Goal: Task Accomplishment & Management: Complete application form

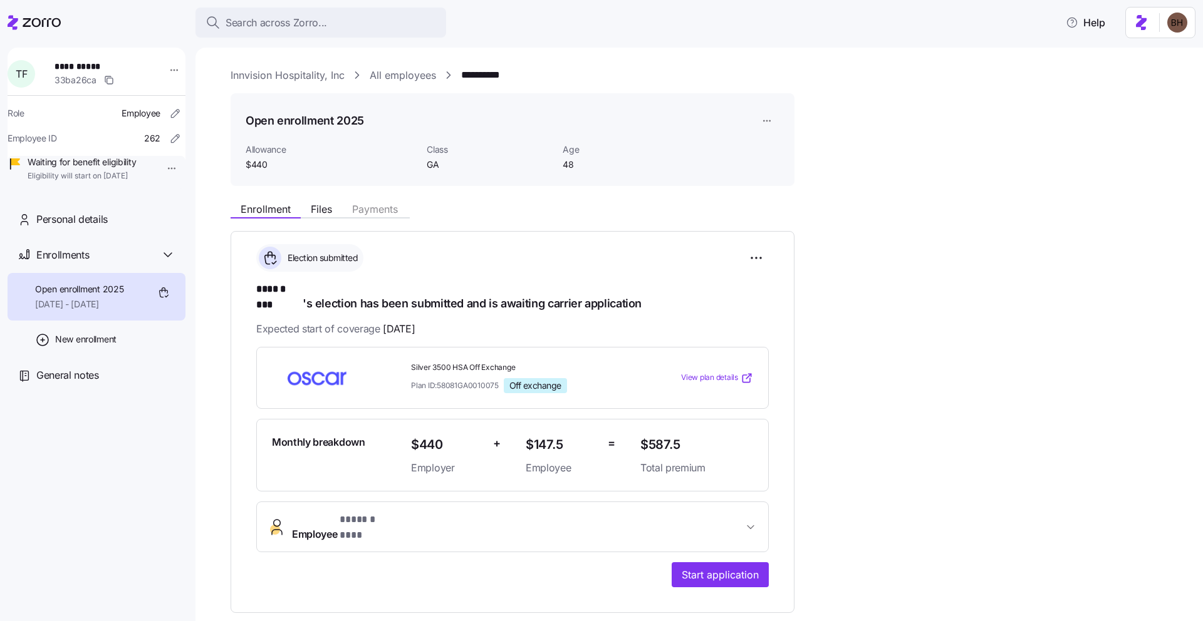
click at [482, 380] on span "Plan ID: 58081GA0010075" at bounding box center [455, 385] width 88 height 11
drag, startPoint x: 501, startPoint y: 373, endPoint x: 412, endPoint y: 375, distance: 89.0
click at [412, 378] on div "Plan ID: 58081GA0010075 Off exchange" at bounding box center [520, 385] width 219 height 15
copy span "Plan ID: 58081GA0010075"
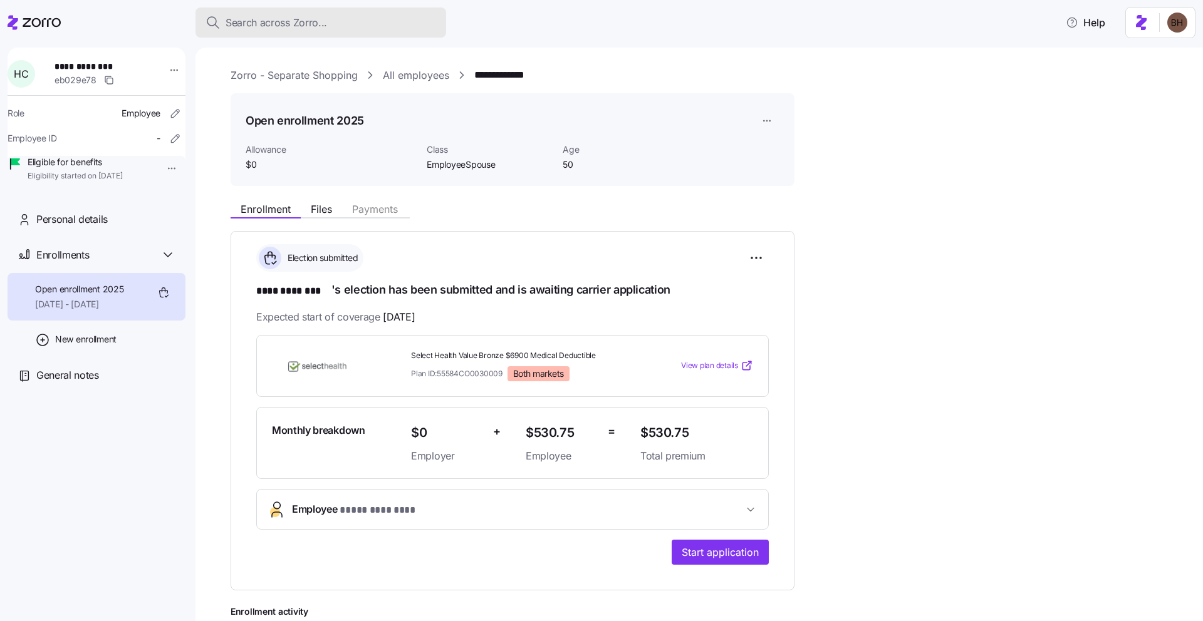
click at [288, 18] on span "Search across Zorro..." at bounding box center [276, 23] width 101 height 16
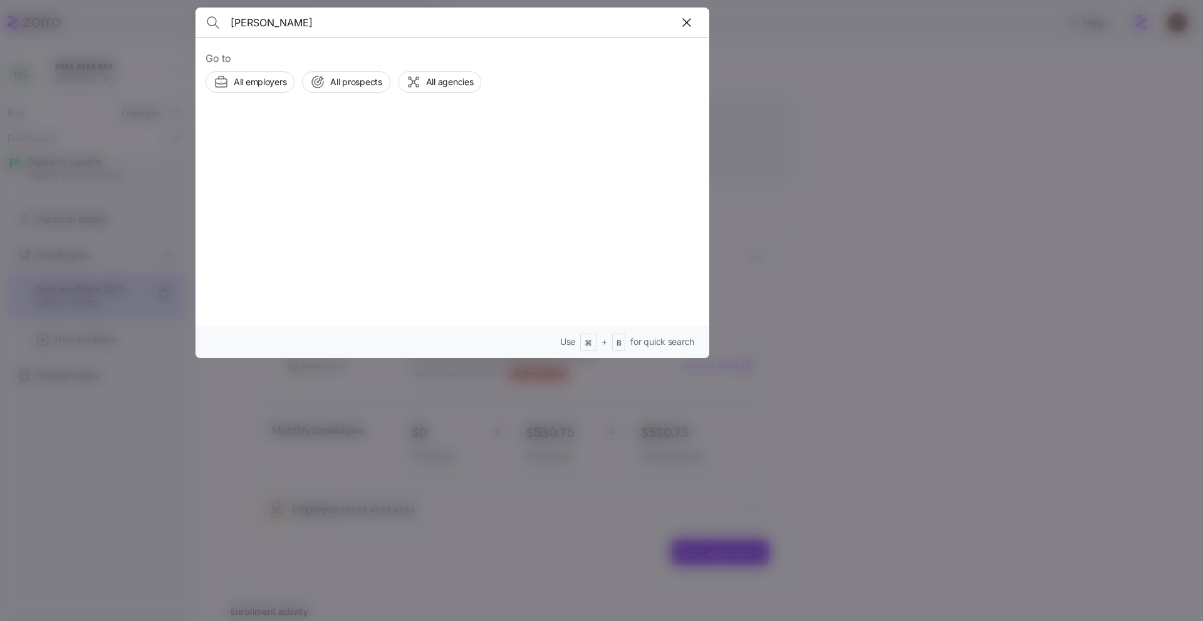
type input "bradley howell"
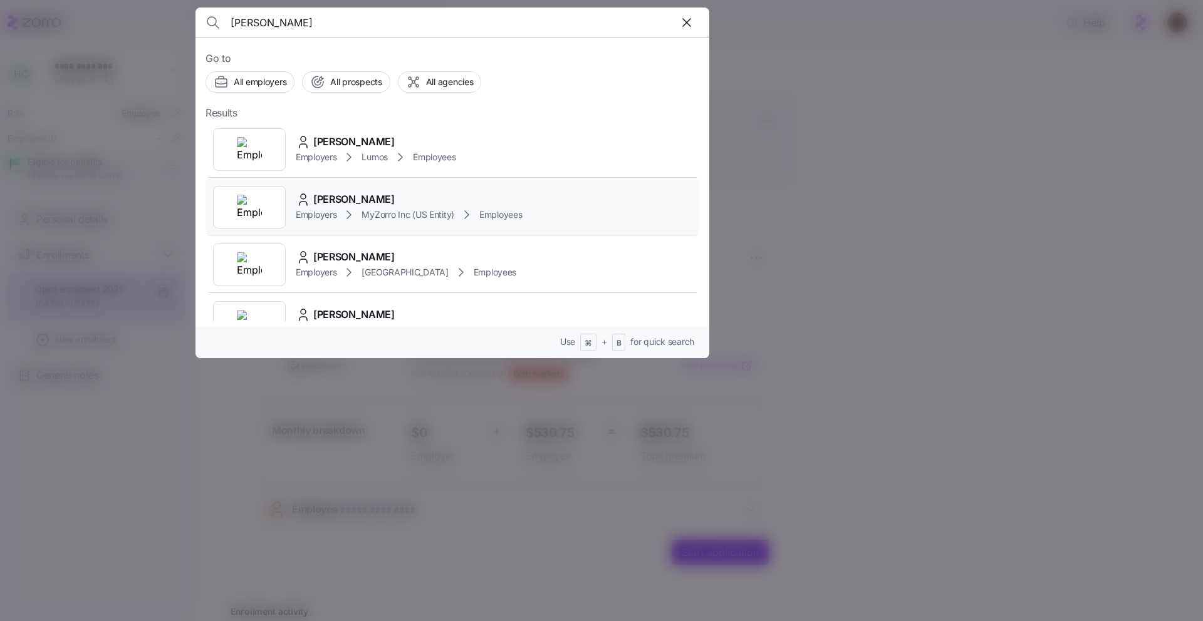
click at [340, 202] on span "Bradley Howell" at bounding box center [353, 200] width 81 height 16
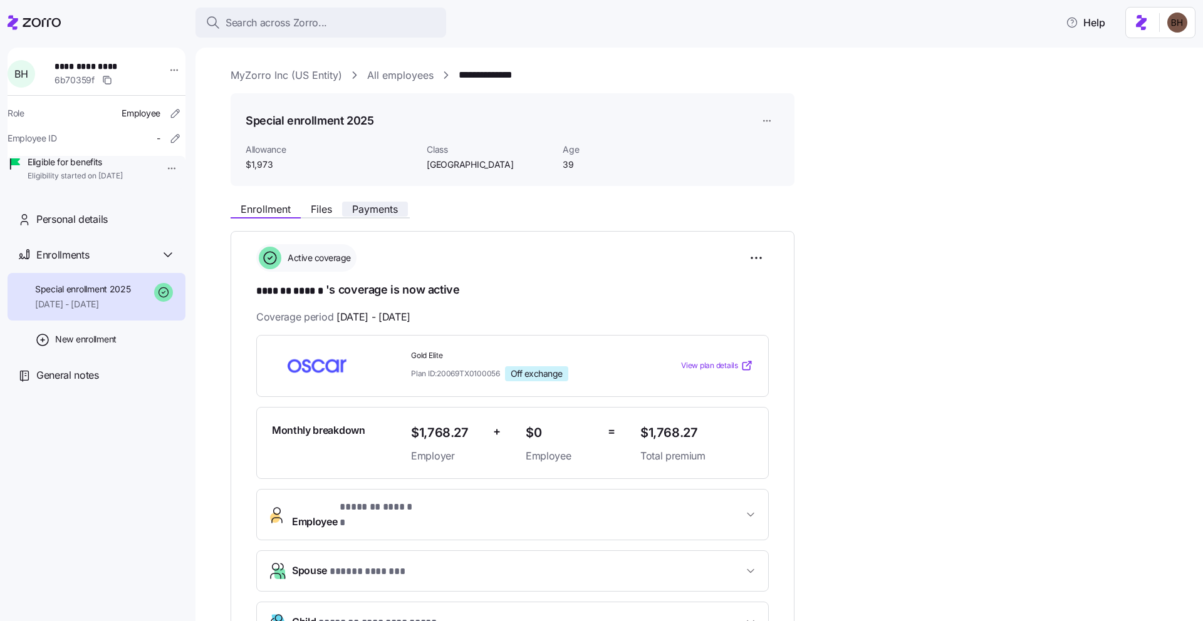
click at [370, 214] on span "Payments" at bounding box center [375, 209] width 46 height 10
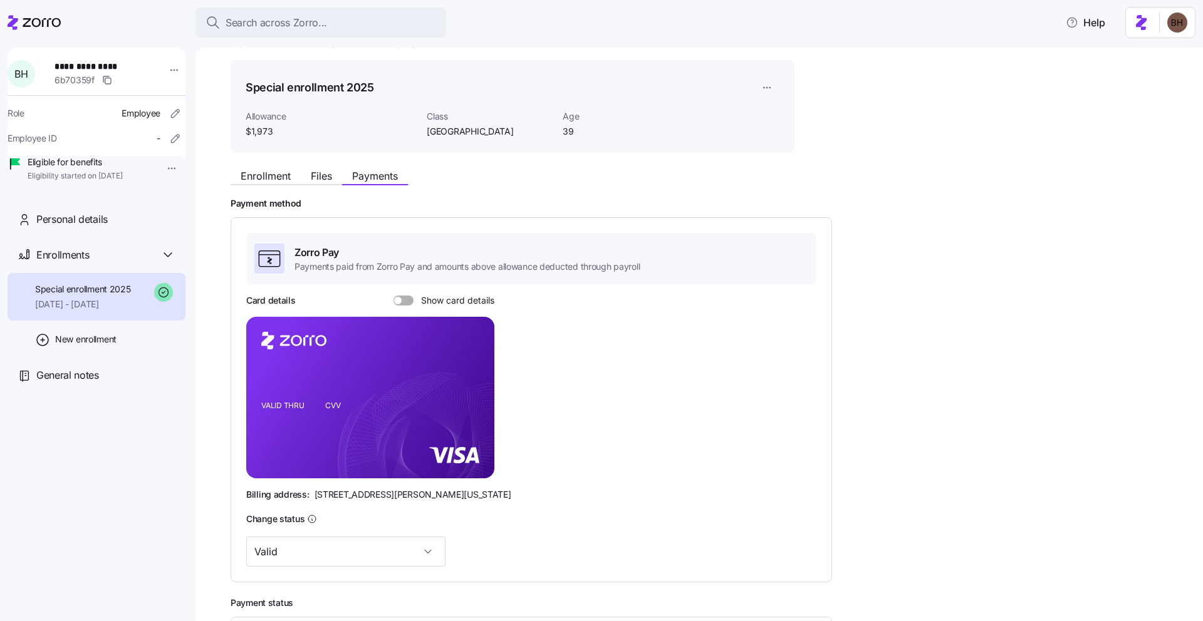
scroll to position [33, 0]
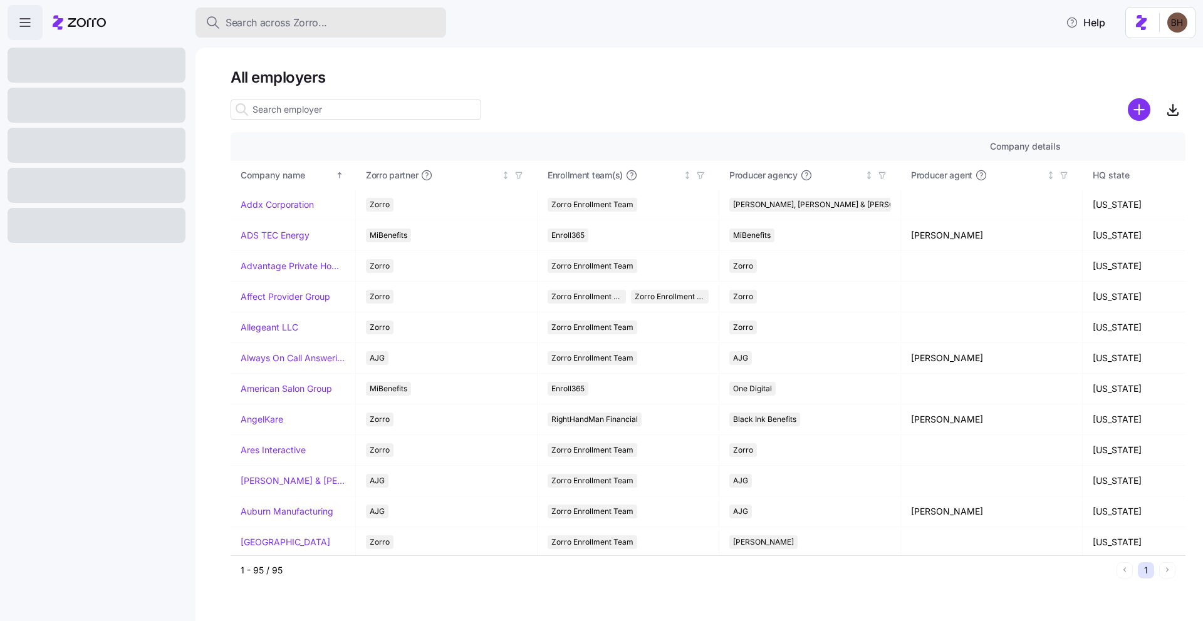
click at [291, 26] on span "Search across Zorro..." at bounding box center [276, 23] width 101 height 16
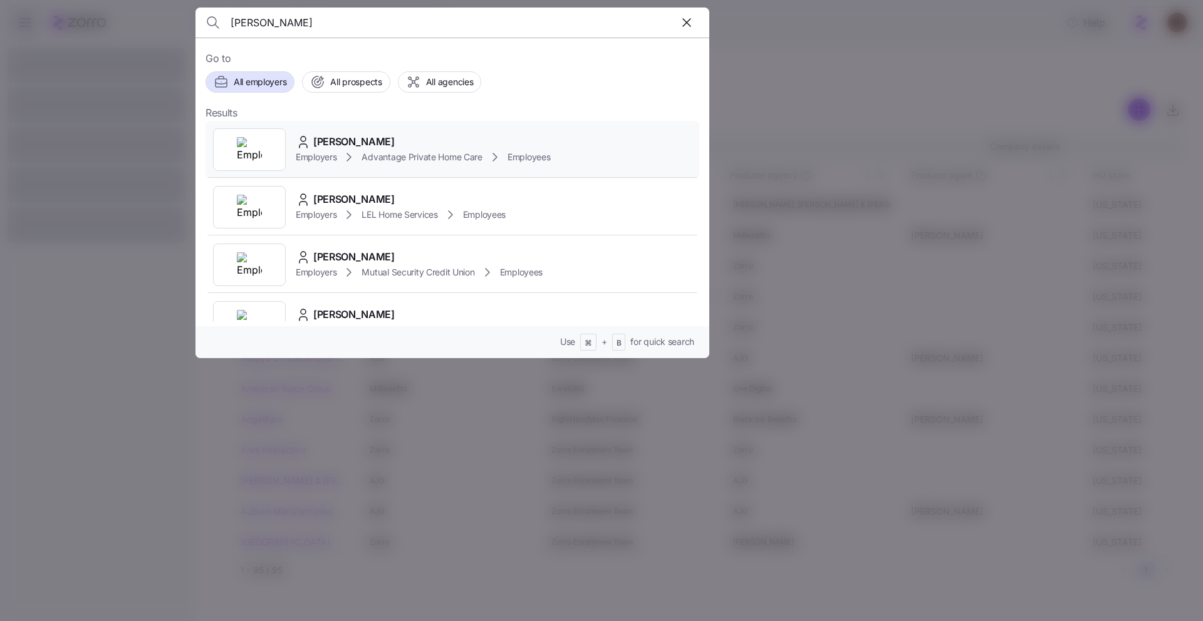
type input "Sylviana Mc Vane"
click at [341, 145] on span "Sylviana Mc Vane" at bounding box center [353, 142] width 81 height 16
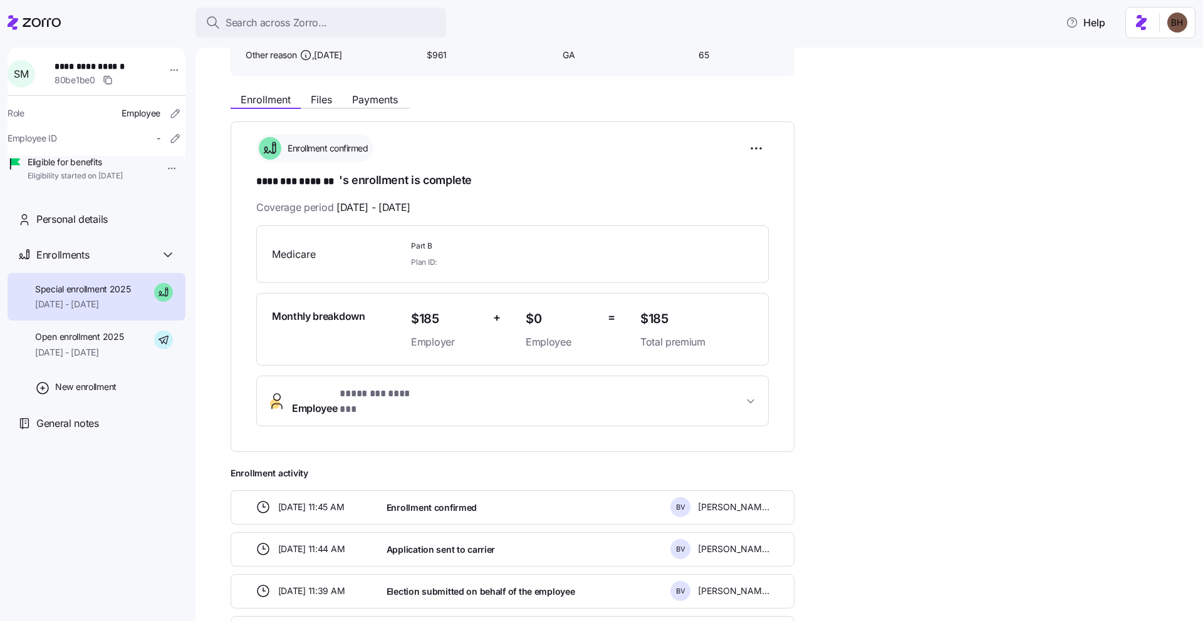
scroll to position [110, 0]
click at [123, 359] on span "04/01/2025 - 09/30/2025" at bounding box center [79, 352] width 88 height 13
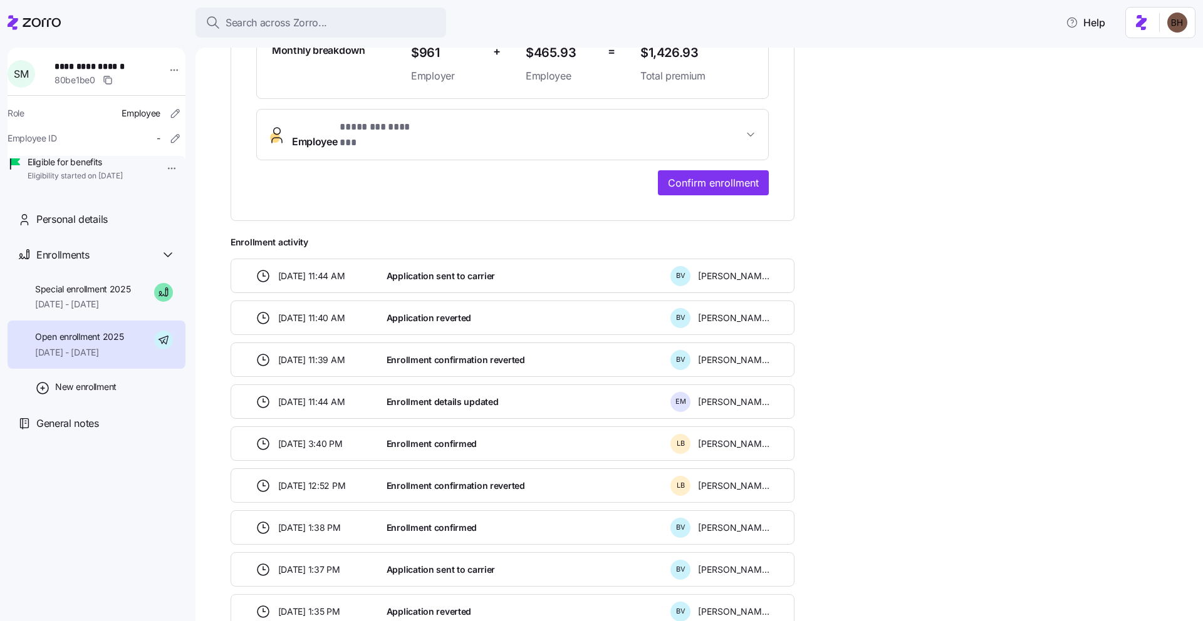
scroll to position [366, 0]
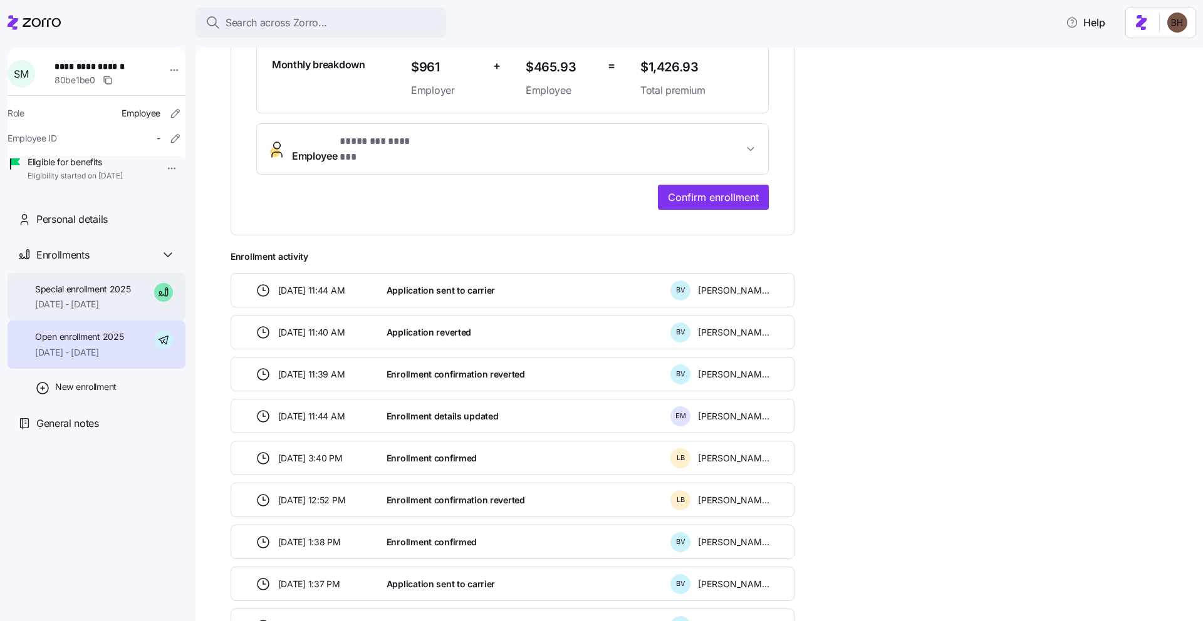
click at [107, 321] on div "Special enrollment 2025 10/01/2025 - 12/31/2025" at bounding box center [97, 297] width 178 height 48
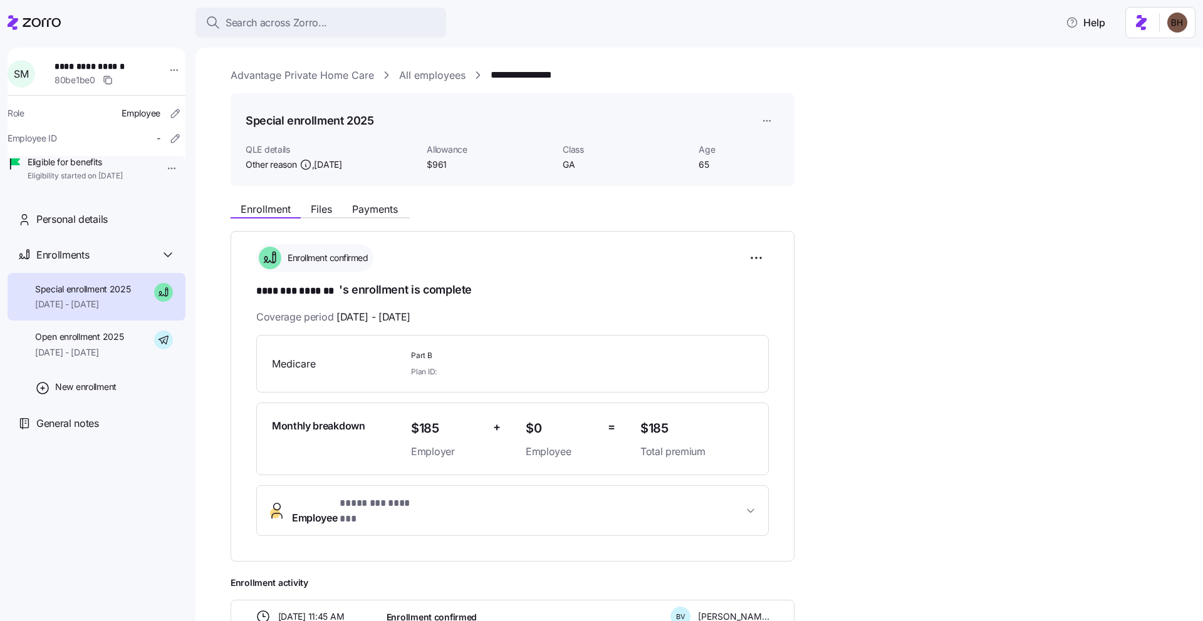
click at [916, 74] on div "**********" at bounding box center [708, 76] width 955 height 16
click at [323, 205] on span "Files" at bounding box center [321, 209] width 21 height 10
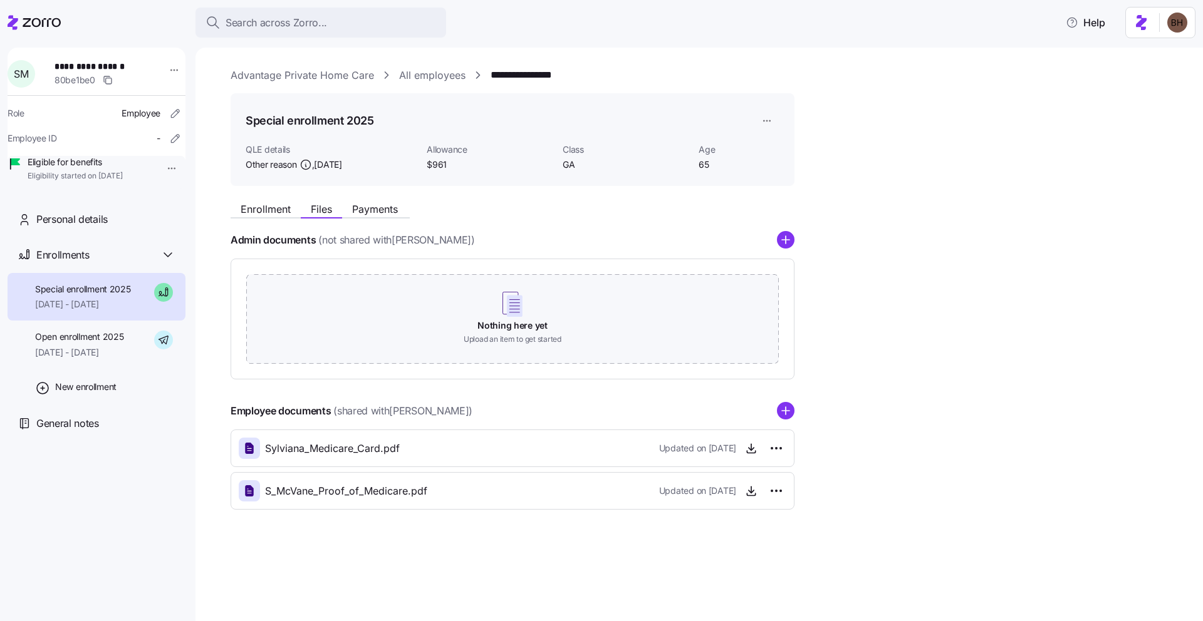
click at [449, 452] on div "Sylviana_Medicare_Card.pdf Updated on 09/22/2025" at bounding box center [513, 448] width 548 height 21
click at [753, 452] on icon "button" at bounding box center [751, 448] width 13 height 13
click at [747, 491] on icon "button" at bounding box center [751, 491] width 13 height 13
click at [123, 359] on span "04/01/2025 - 09/30/2025" at bounding box center [79, 352] width 88 height 13
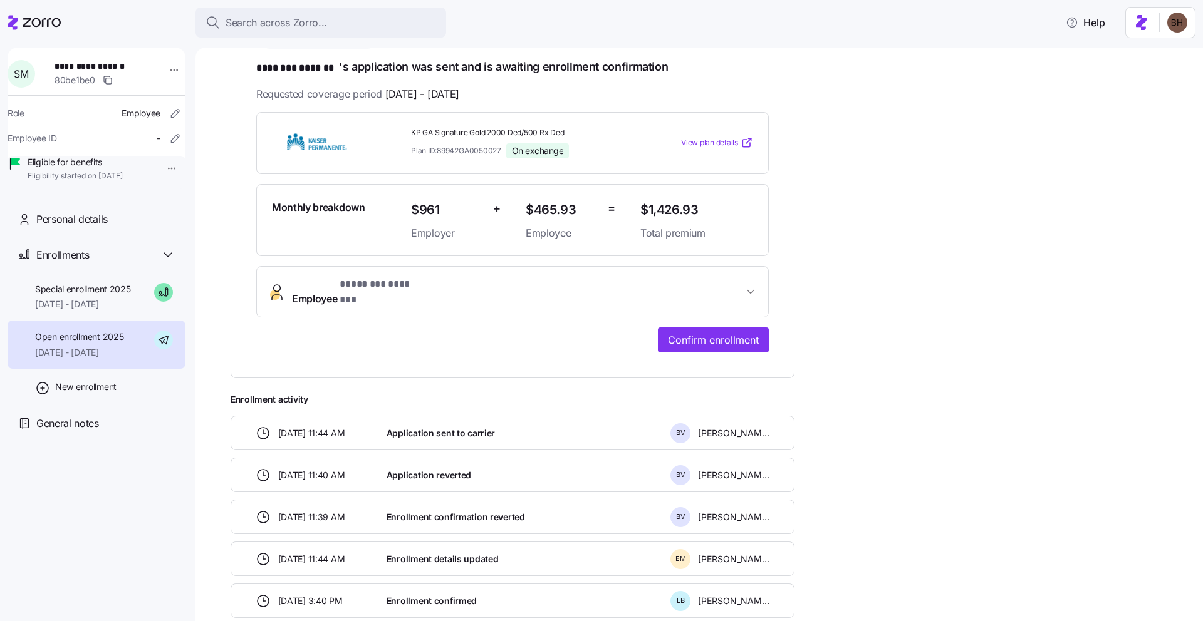
scroll to position [221, 0]
click at [697, 335] on span "Confirm enrollment" at bounding box center [713, 342] width 91 height 15
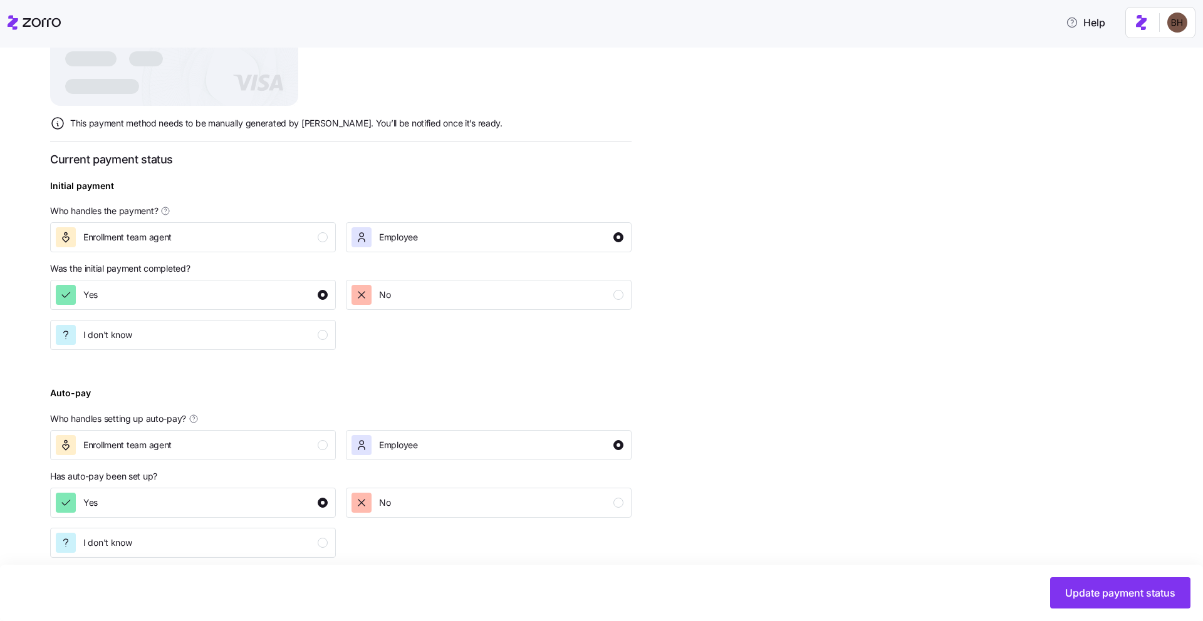
scroll to position [390, 0]
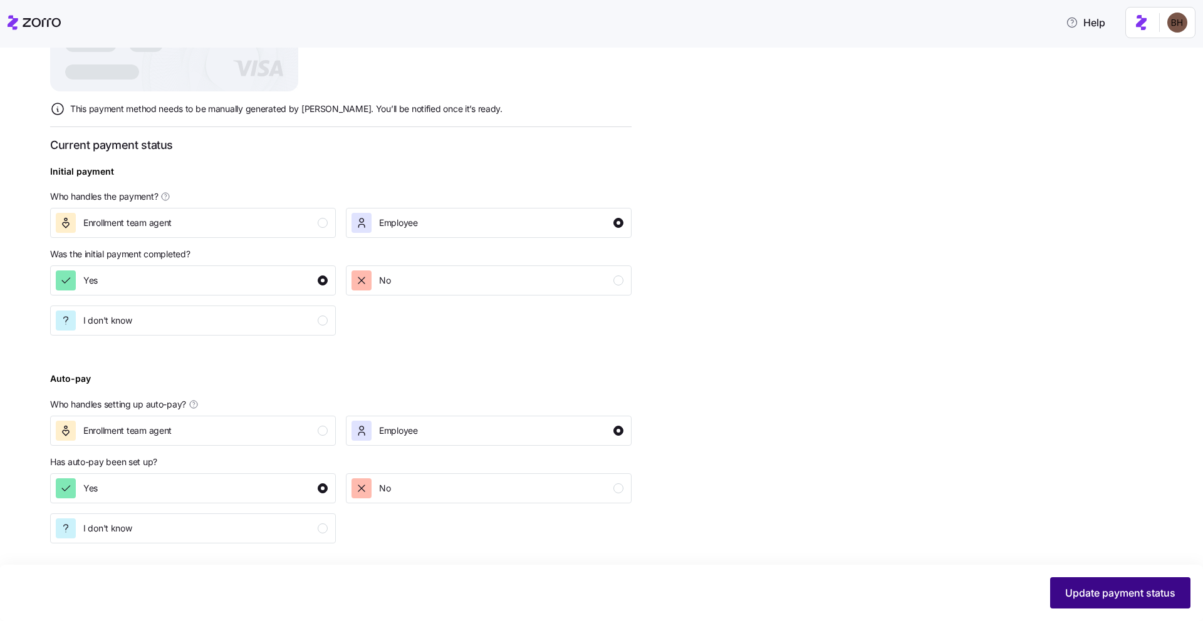
click at [1081, 598] on span "Update payment status" at bounding box center [1120, 593] width 110 height 15
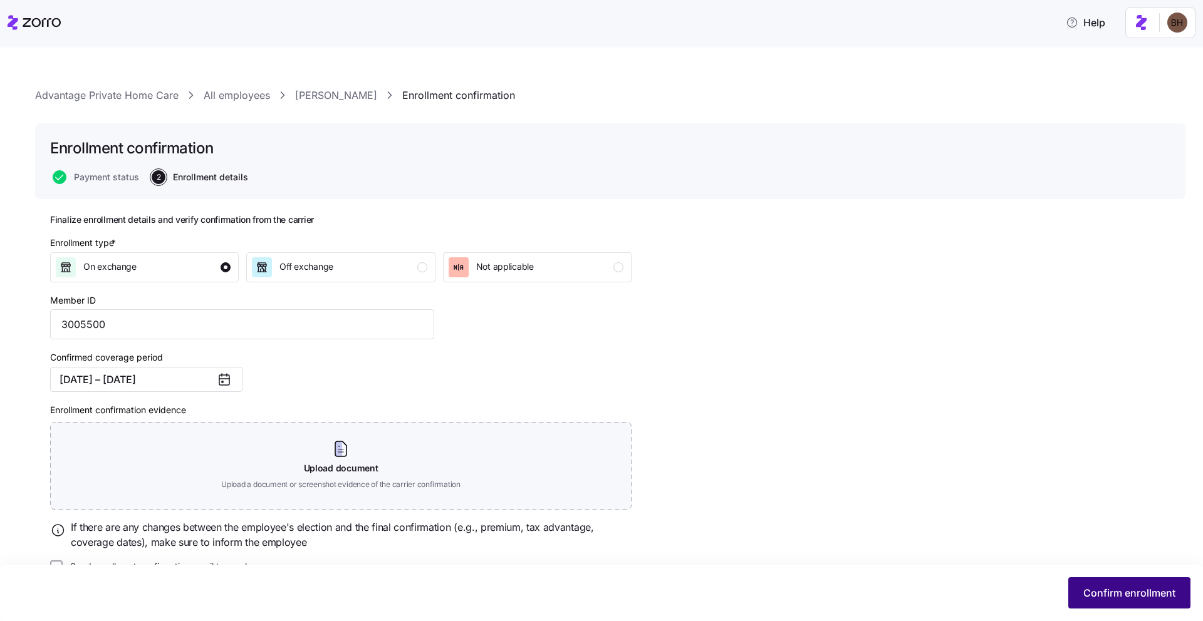
click at [1105, 591] on span "Confirm enrollment" at bounding box center [1129, 593] width 92 height 15
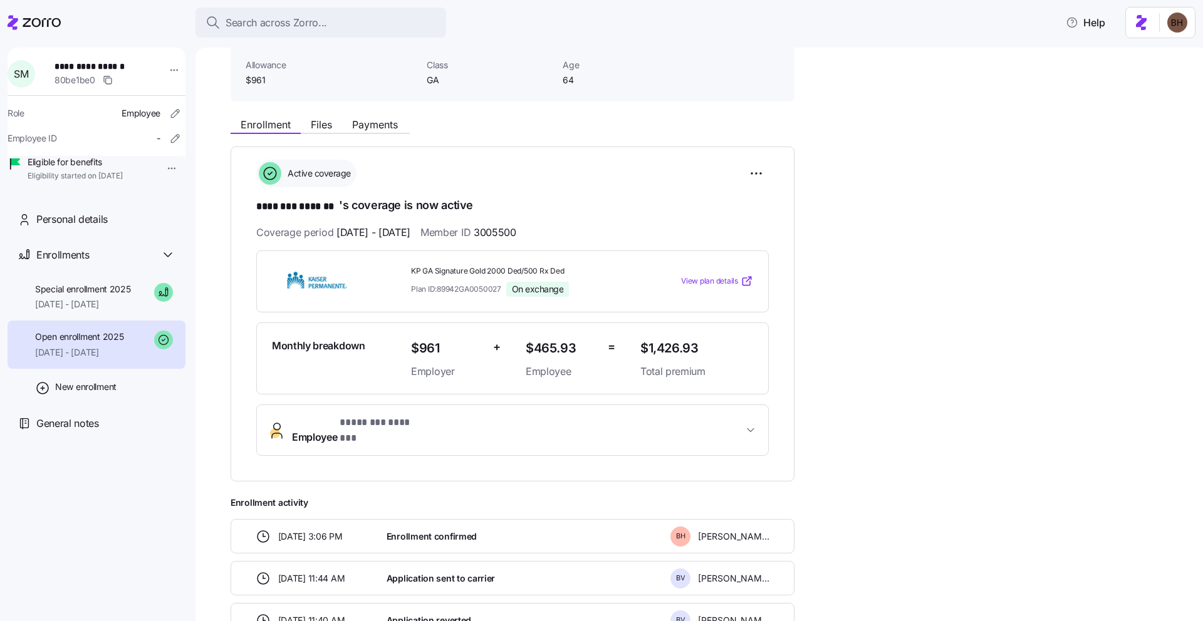
scroll to position [91, 0]
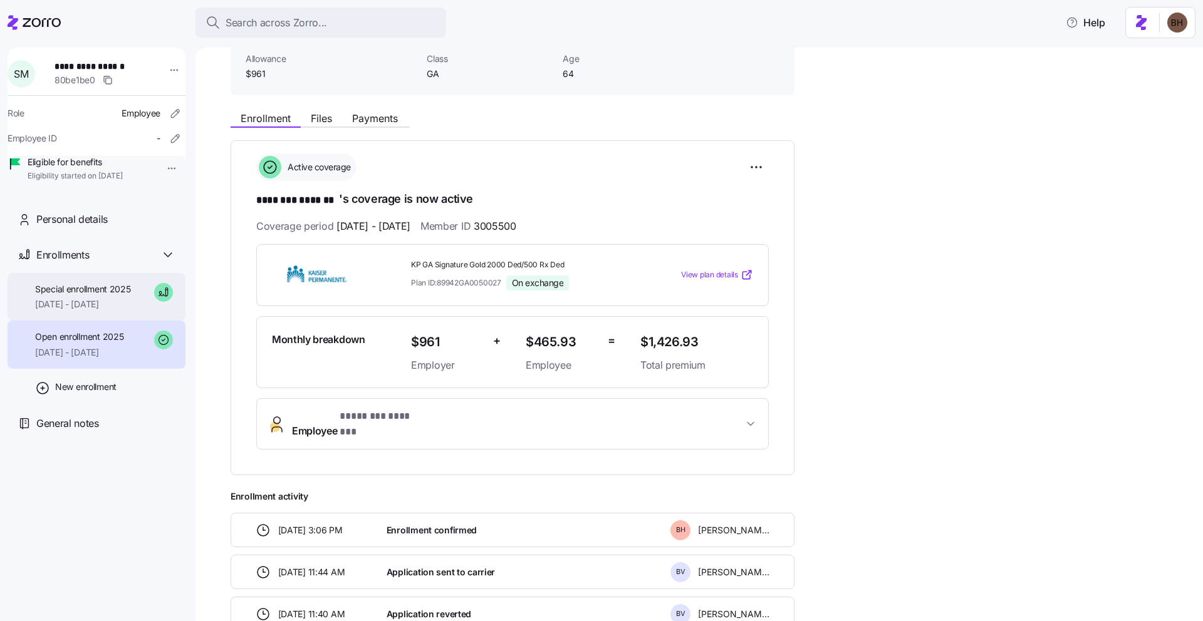
click at [118, 311] on span "10/01/2025 - 12/31/2025" at bounding box center [83, 304] width 96 height 13
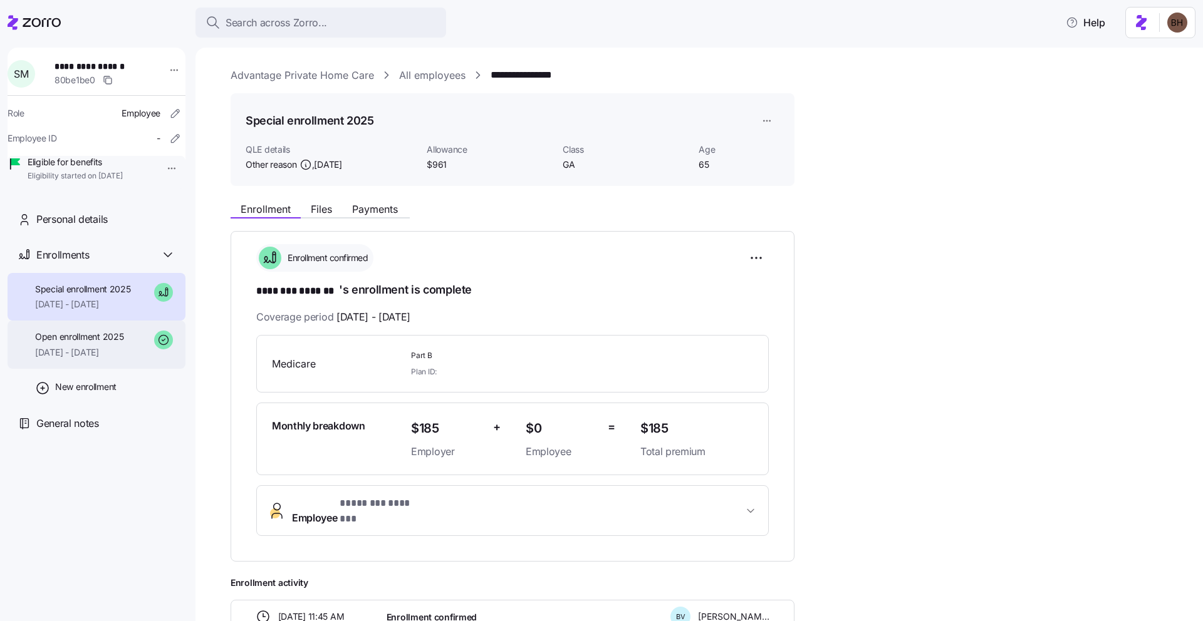
click at [58, 359] on span "04/01/2025 - 09/30/2025" at bounding box center [79, 352] width 88 height 13
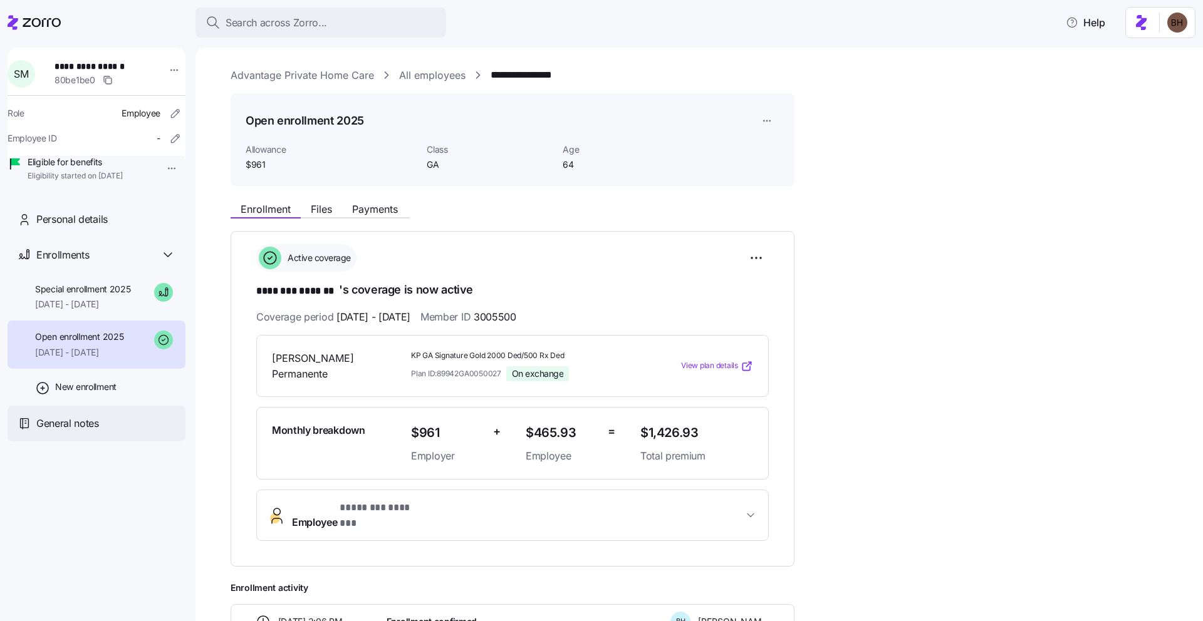
click at [73, 432] on span "General notes" at bounding box center [67, 424] width 63 height 16
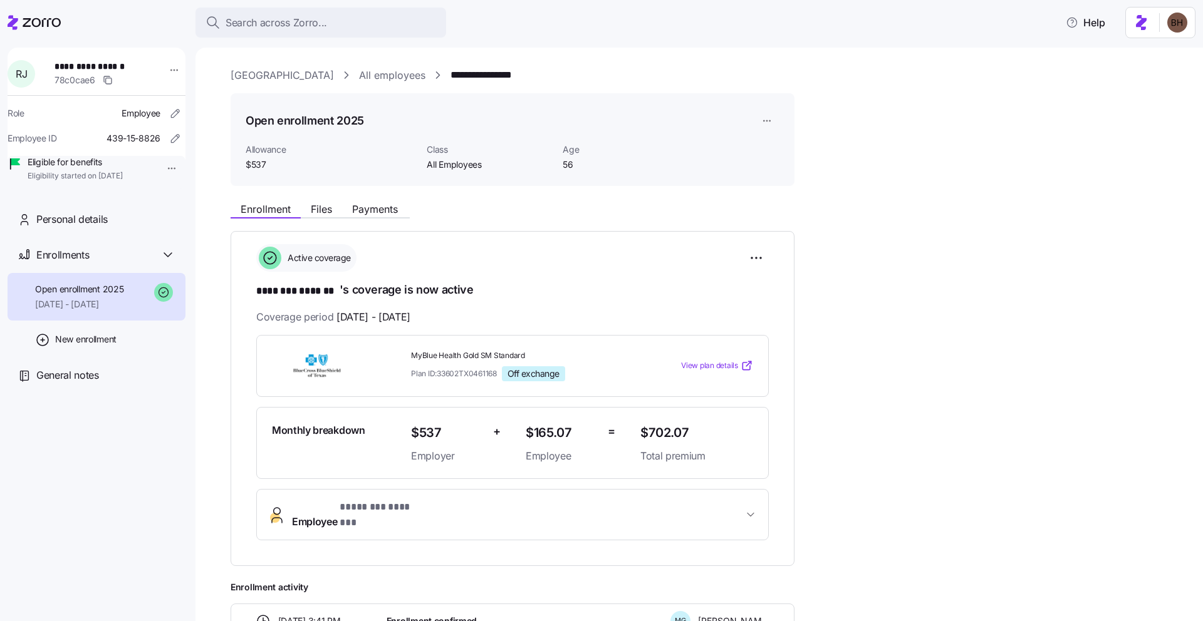
click at [452, 460] on span "Employee * ******** ******* *" at bounding box center [517, 515] width 451 height 30
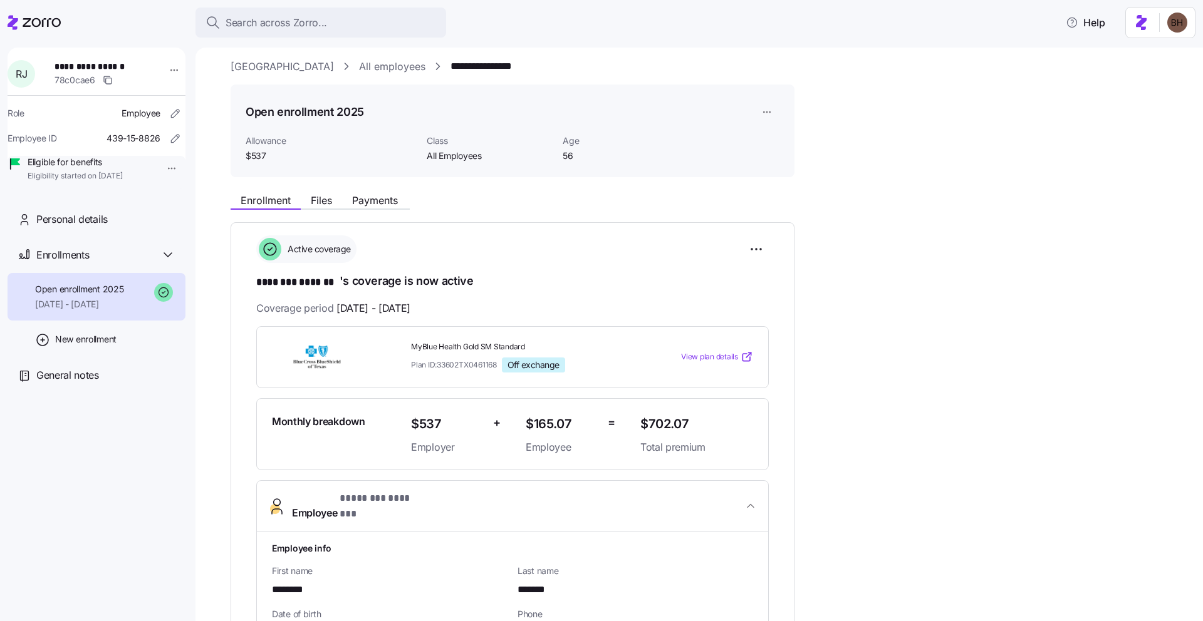
scroll to position [9, 0]
